Goal: Task Accomplishment & Management: Use online tool/utility

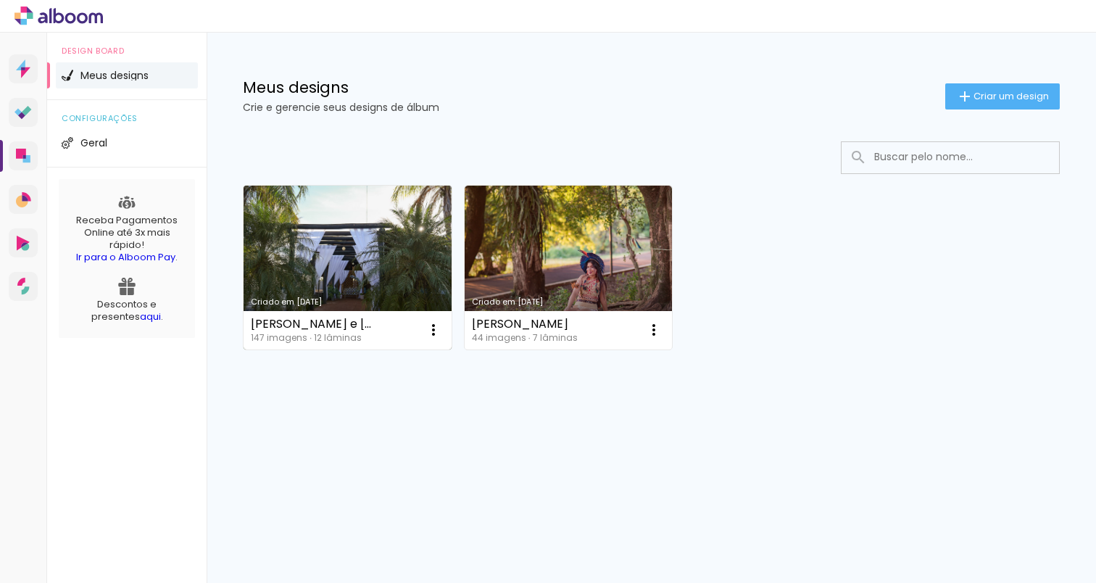
click at [346, 257] on link "Criado em [DATE]" at bounding box center [348, 268] width 208 height 164
